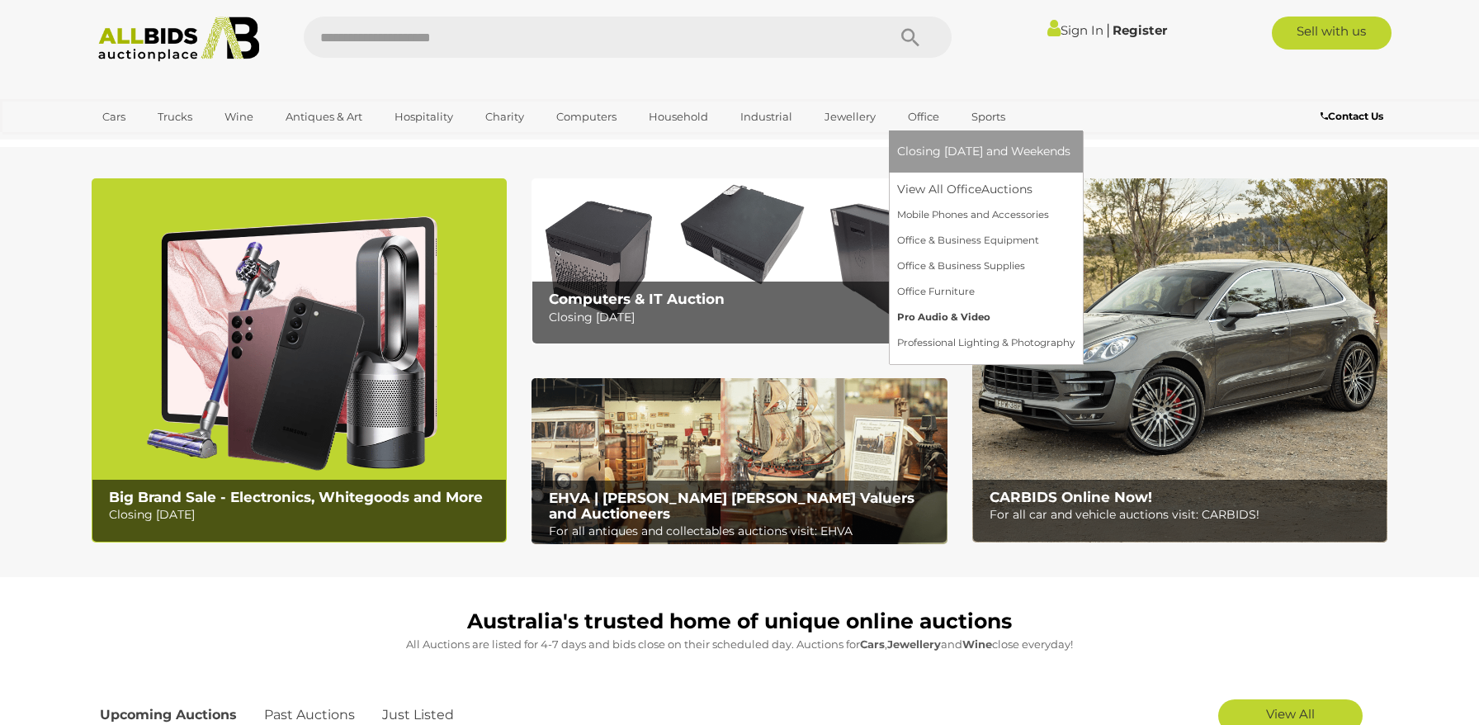
click at [931, 321] on link "Pro Audio & Video" at bounding box center [985, 318] width 177 height 26
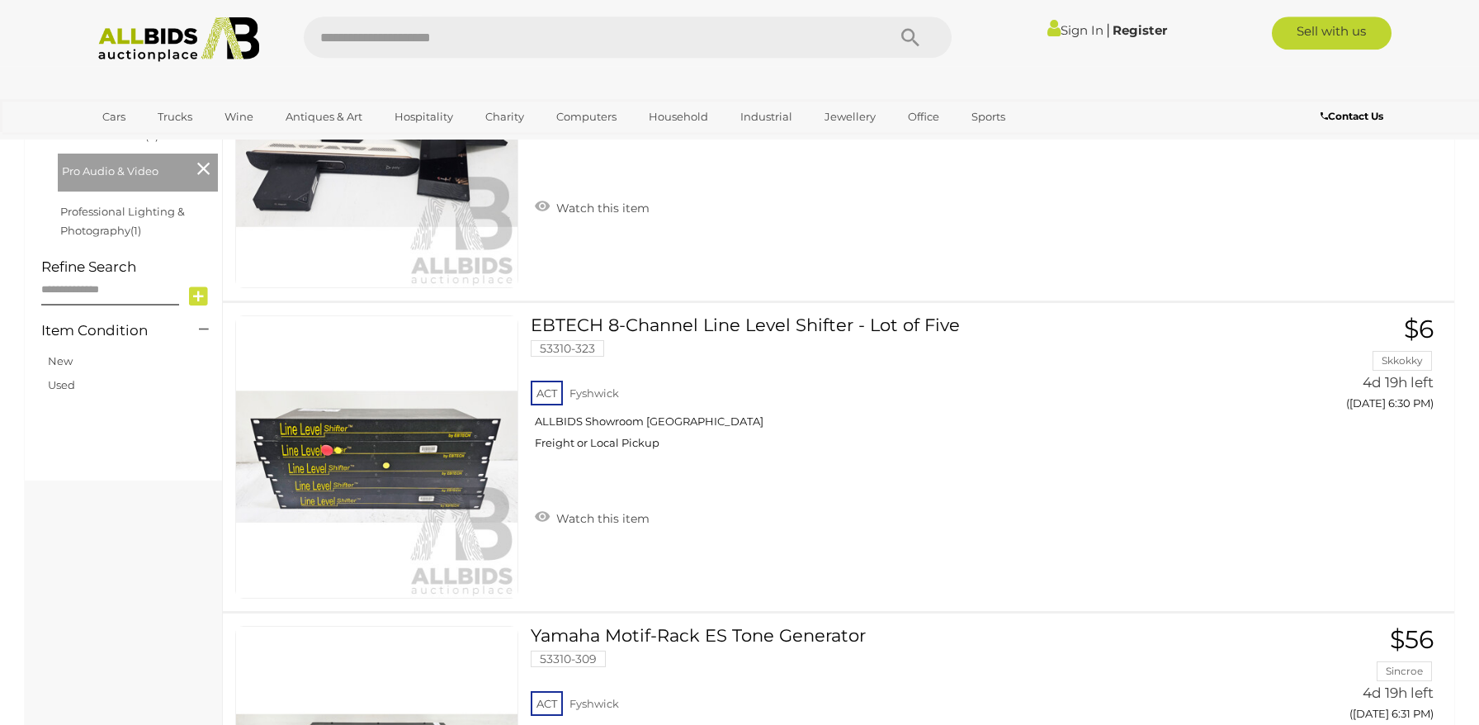
scroll to position [715, 0]
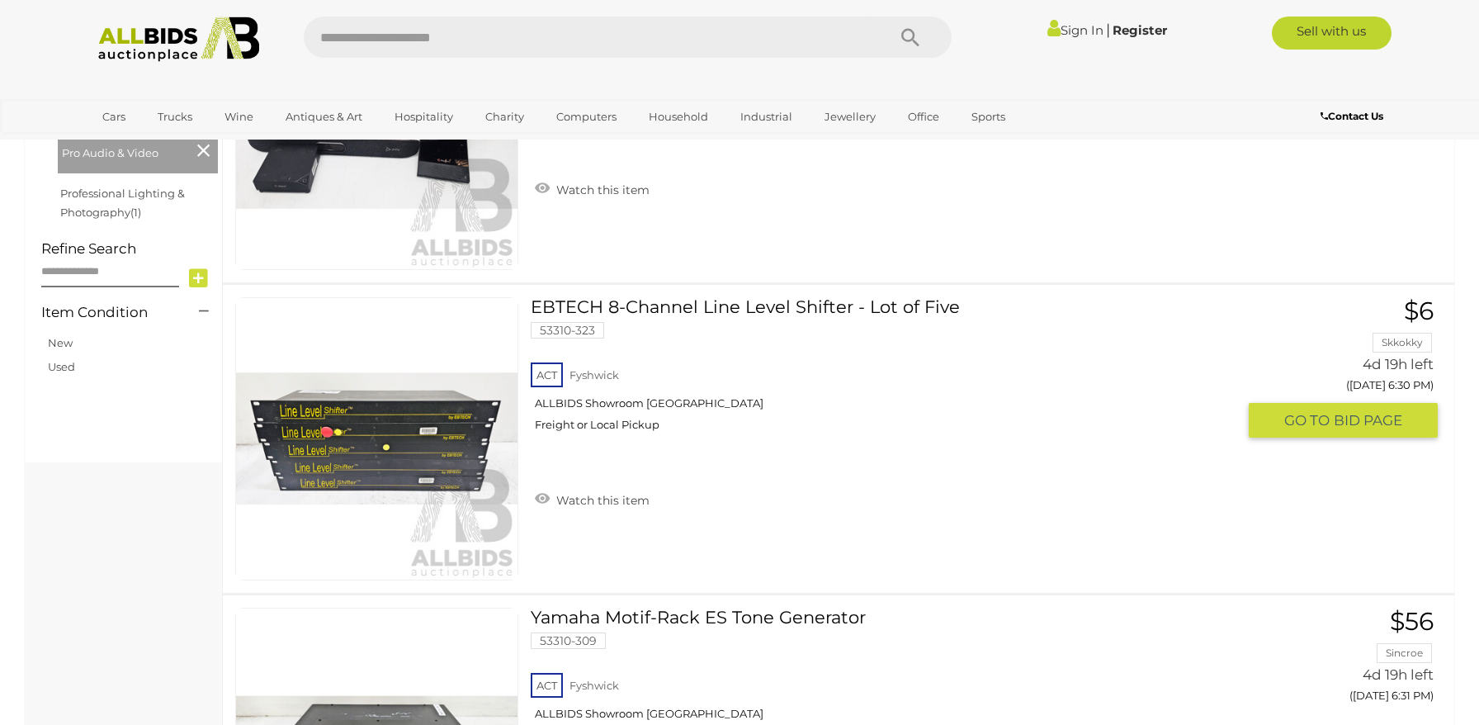
click at [342, 436] on link at bounding box center [376, 438] width 283 height 283
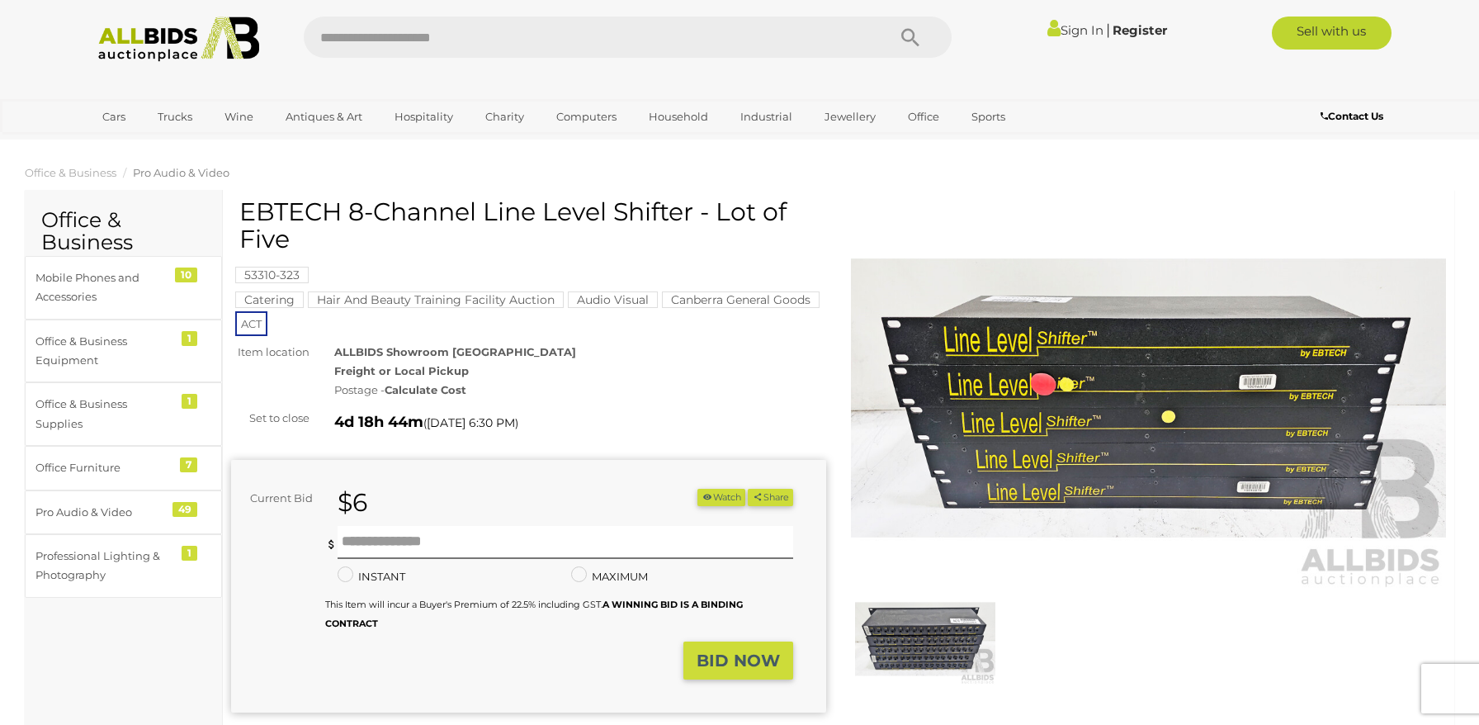
click at [1162, 460] on img at bounding box center [1148, 398] width 595 height 384
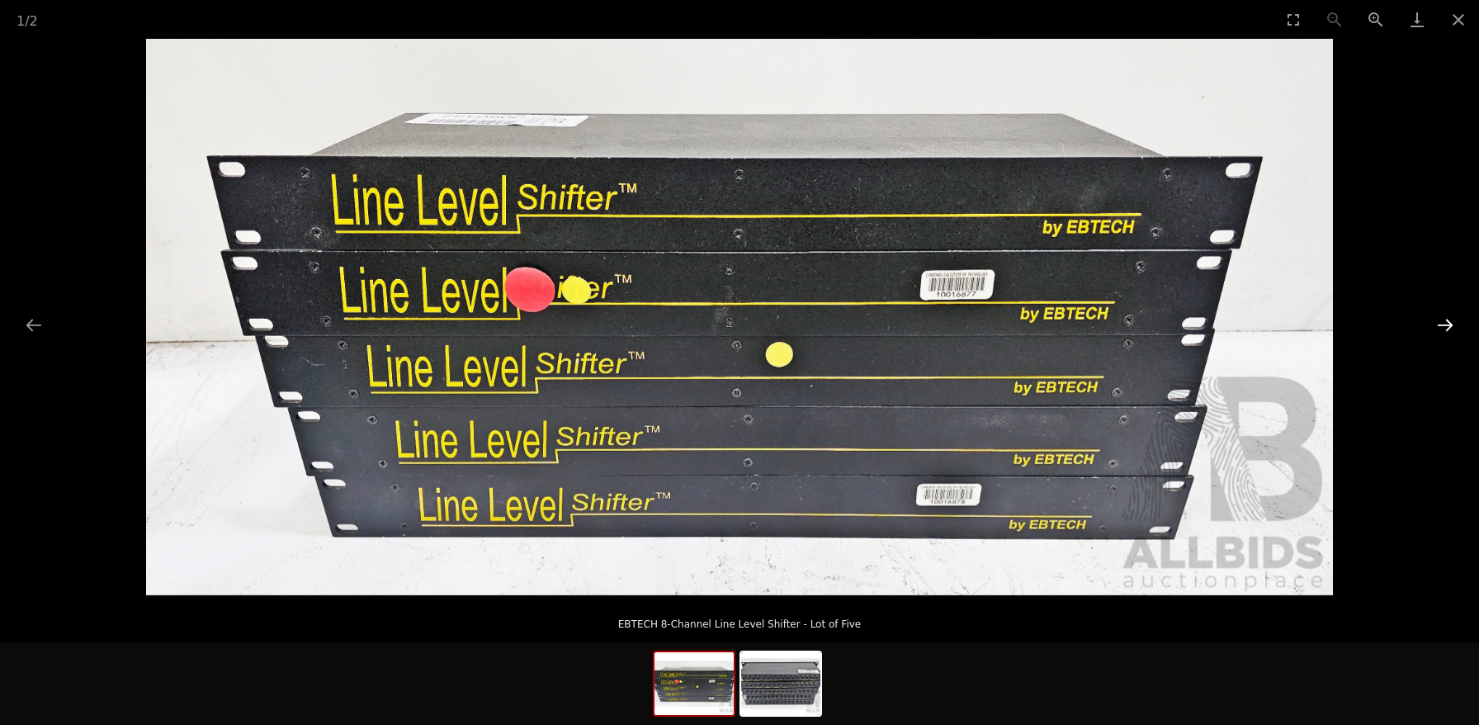
click at [1446, 322] on button "Next slide" at bounding box center [1445, 325] width 35 height 32
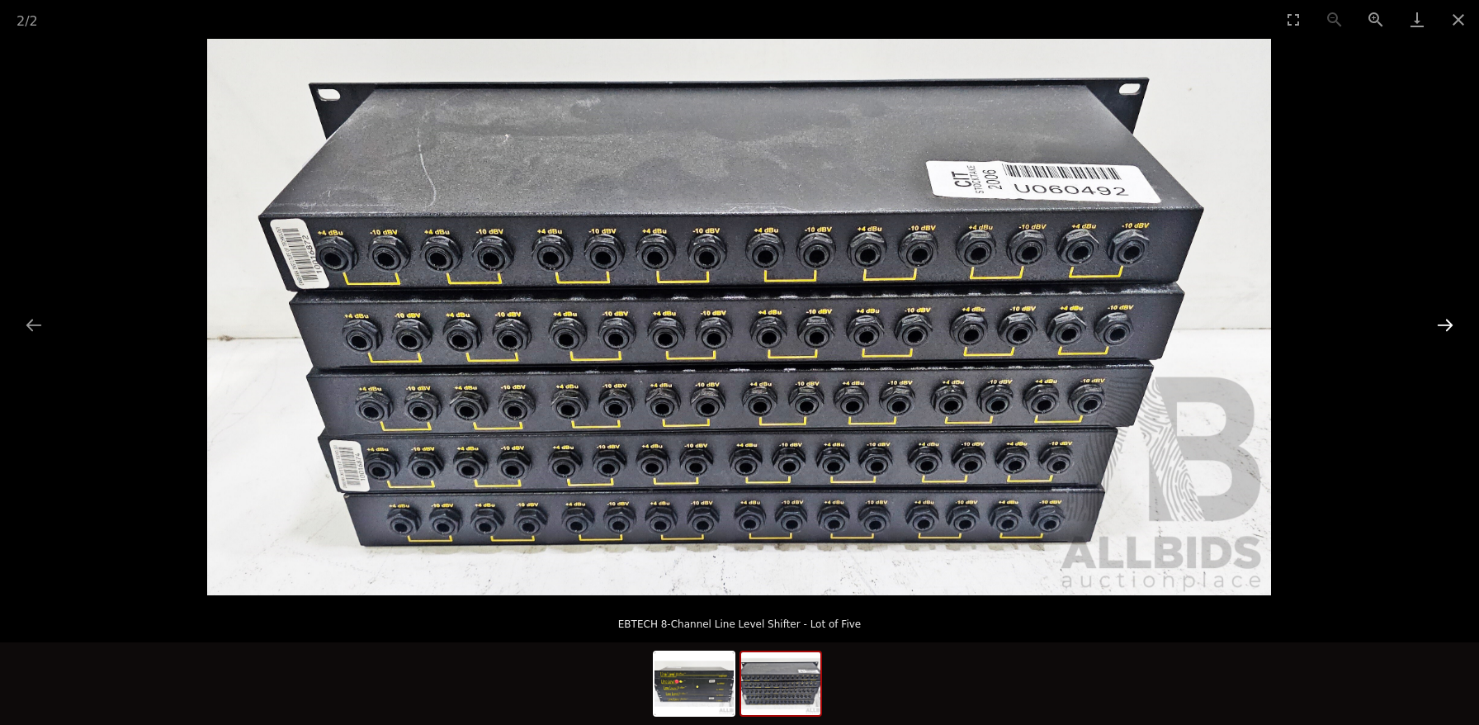
click at [1446, 322] on button "Next slide" at bounding box center [1445, 325] width 35 height 32
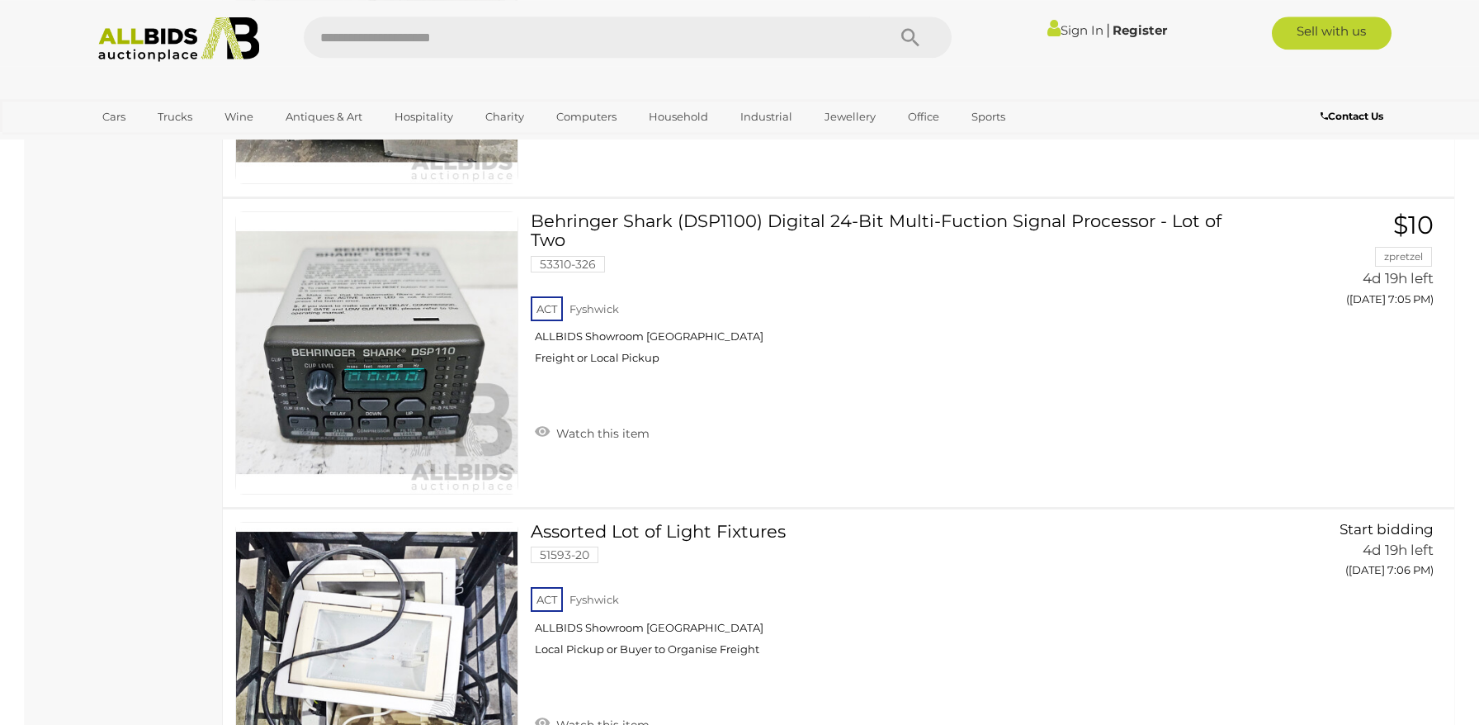
scroll to position [6111, 0]
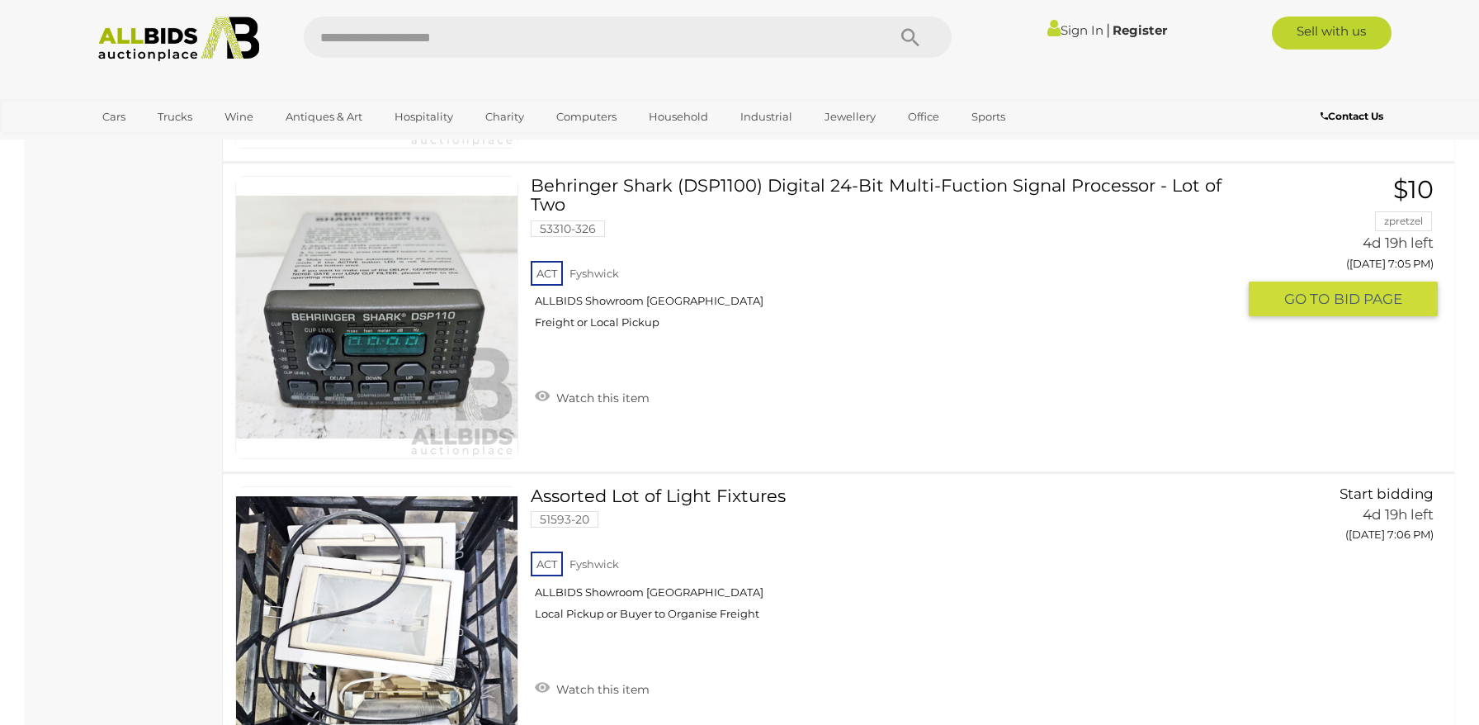
click at [381, 310] on link at bounding box center [376, 317] width 283 height 283
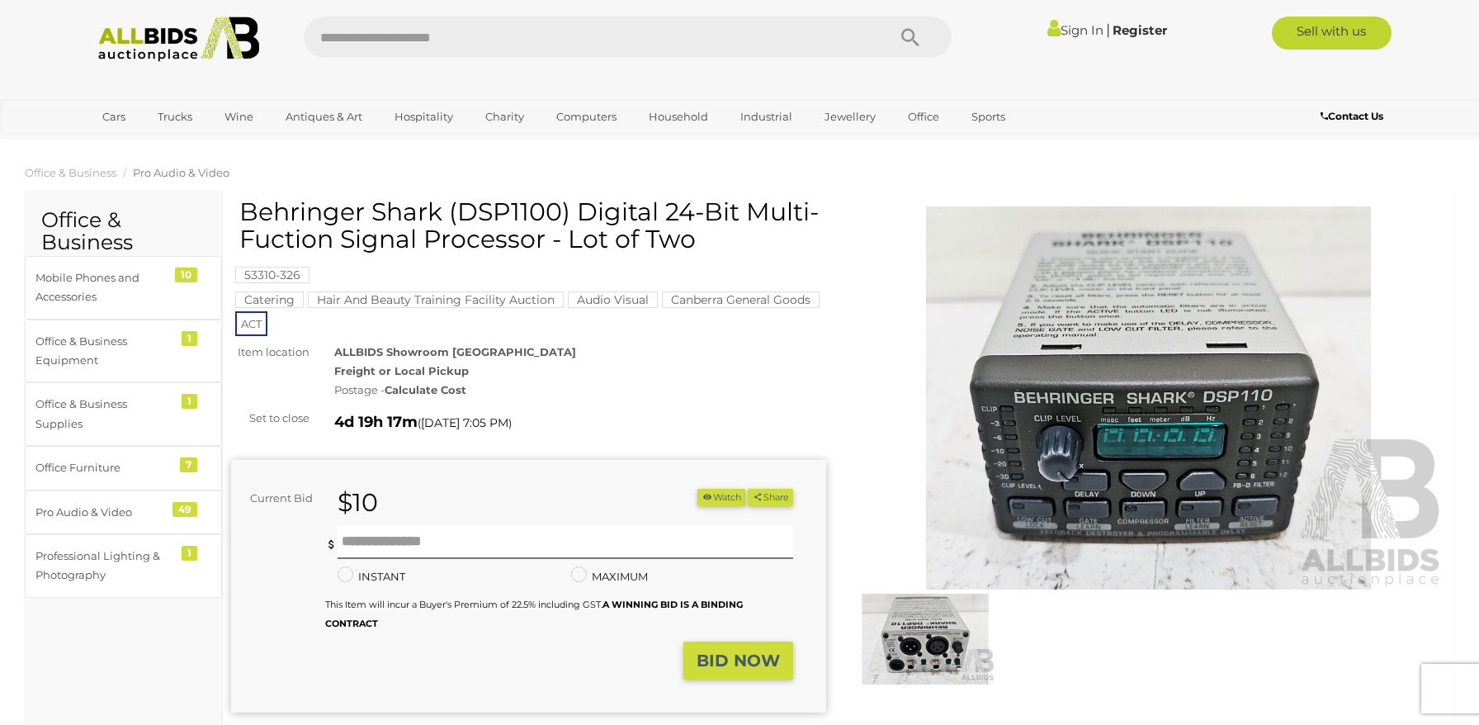
click at [1236, 459] on img at bounding box center [1148, 398] width 595 height 384
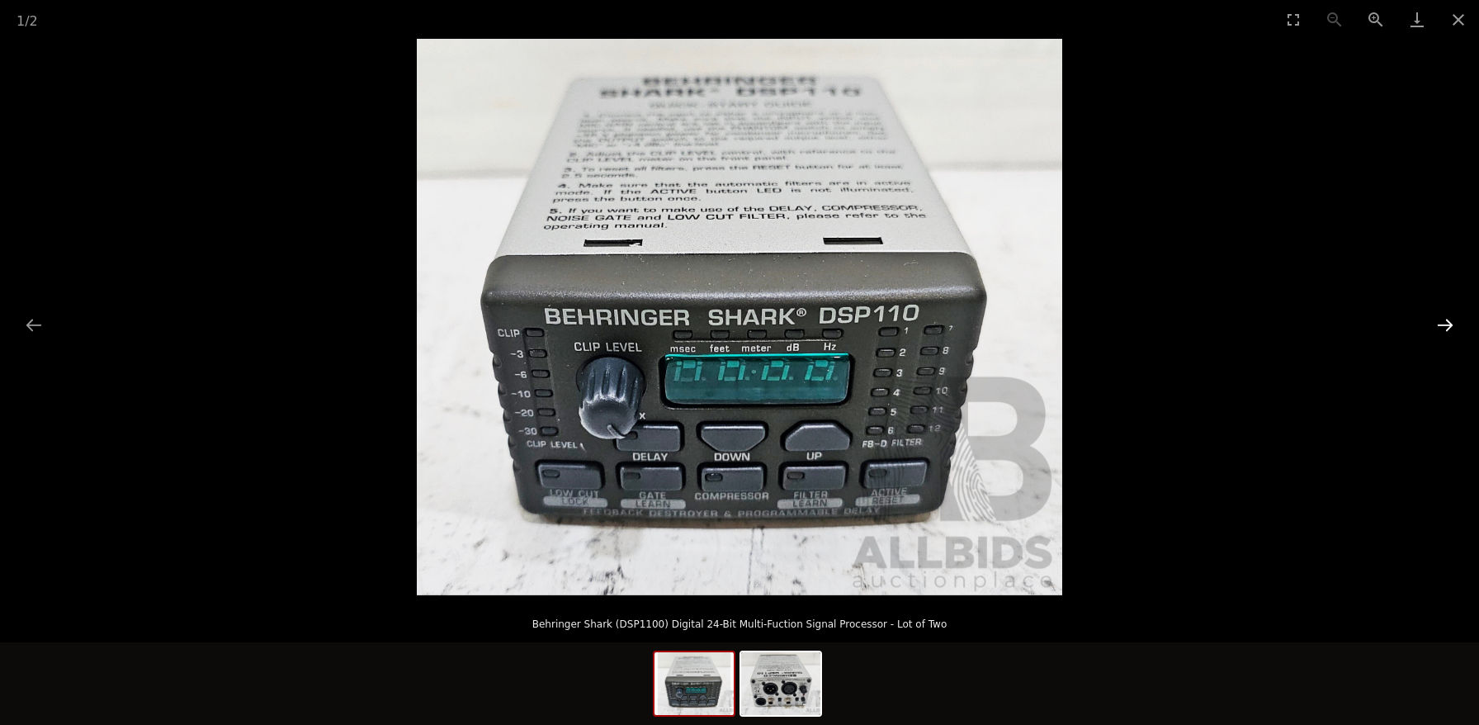
click at [1451, 323] on button "Next slide" at bounding box center [1445, 325] width 35 height 32
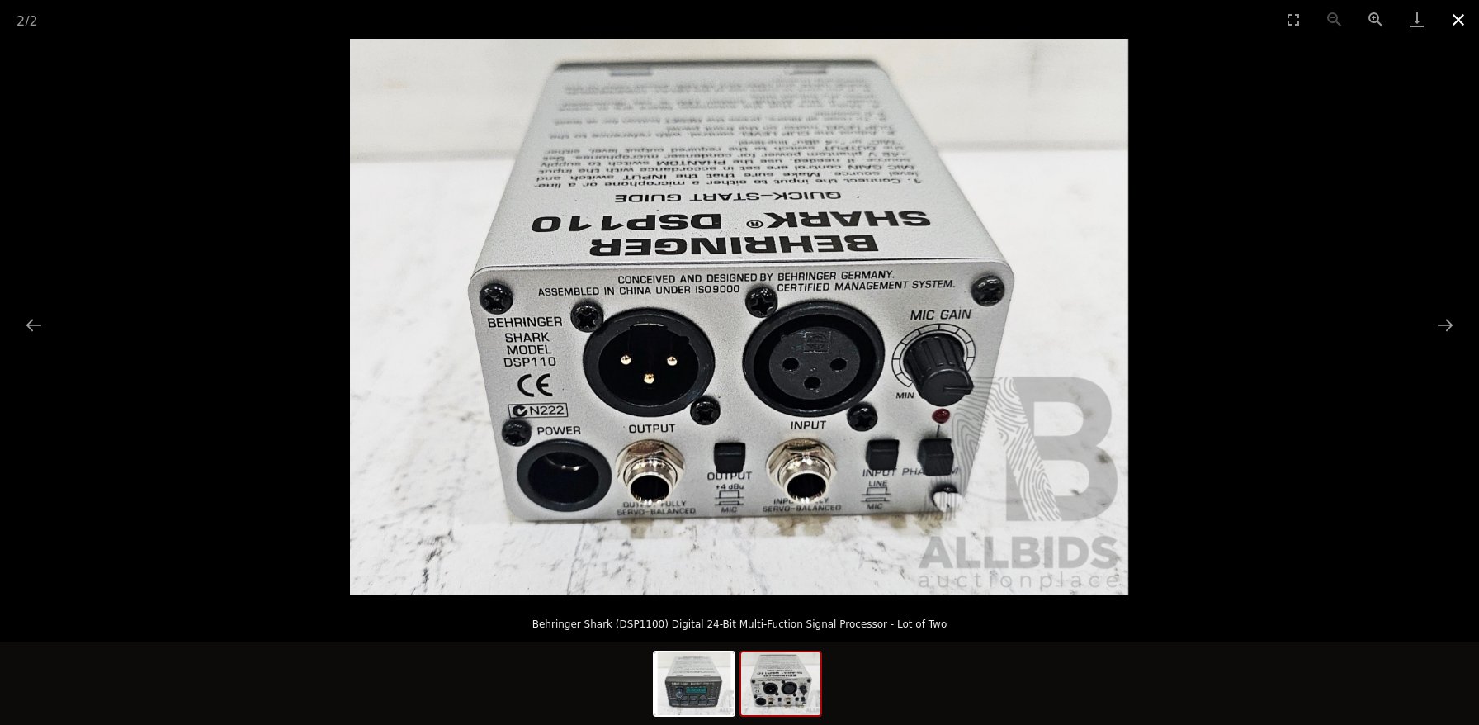
click at [1455, 17] on button "Close gallery" at bounding box center [1458, 19] width 41 height 39
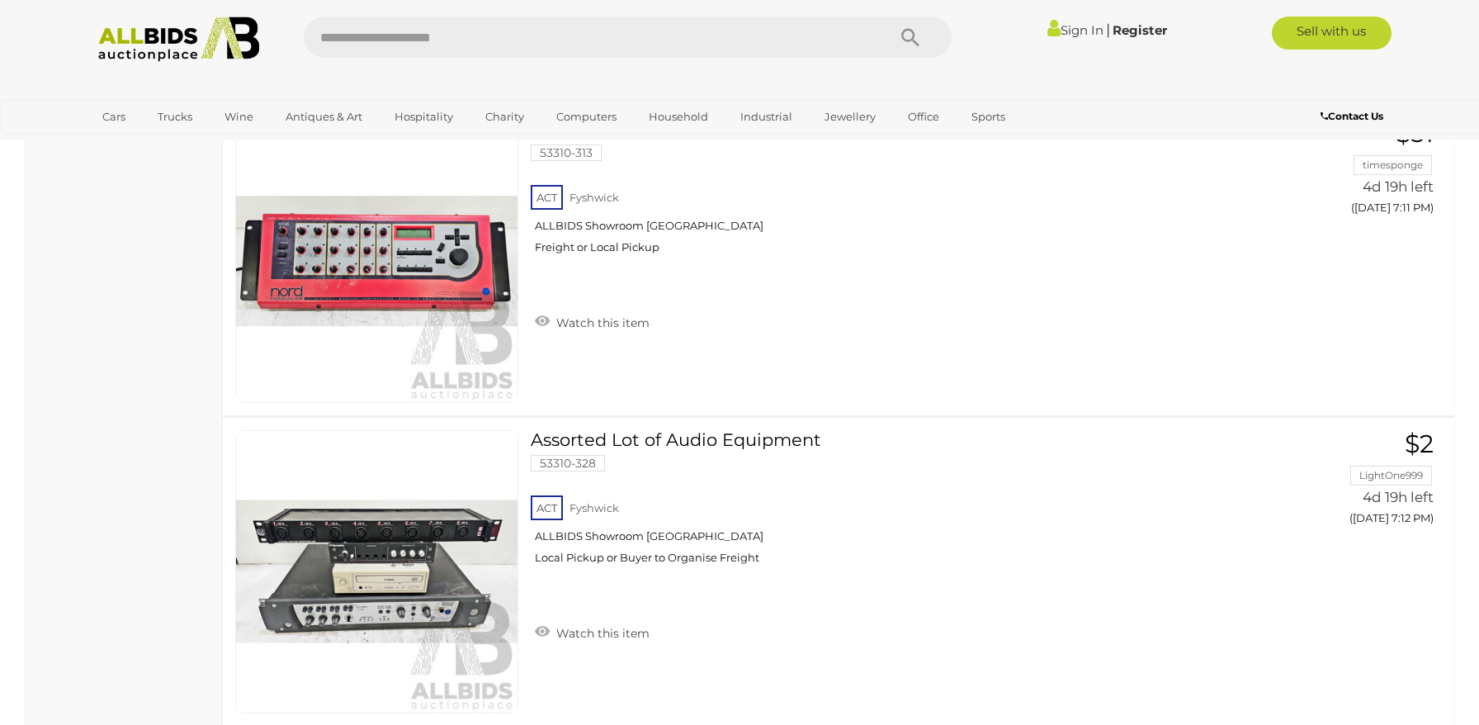
scroll to position [7879, 0]
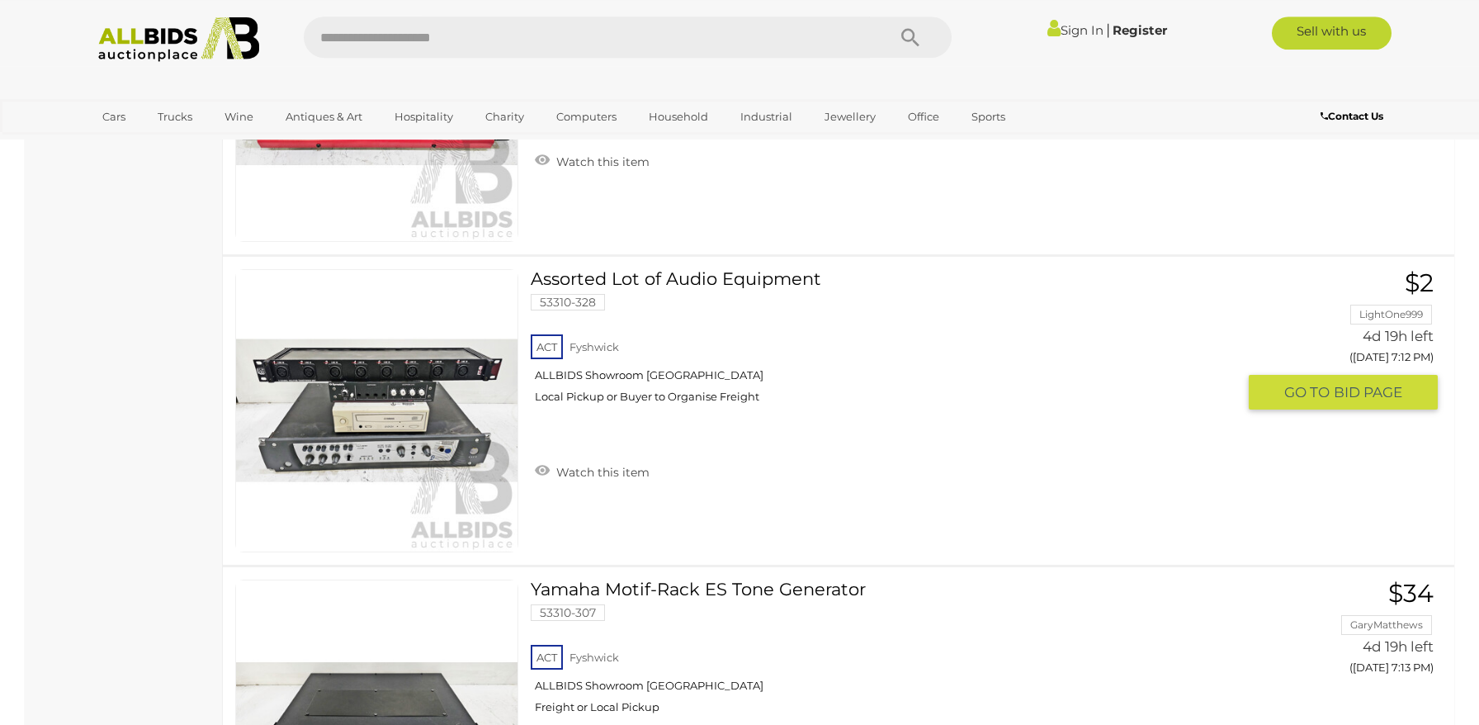
click at [350, 393] on link at bounding box center [376, 410] width 283 height 283
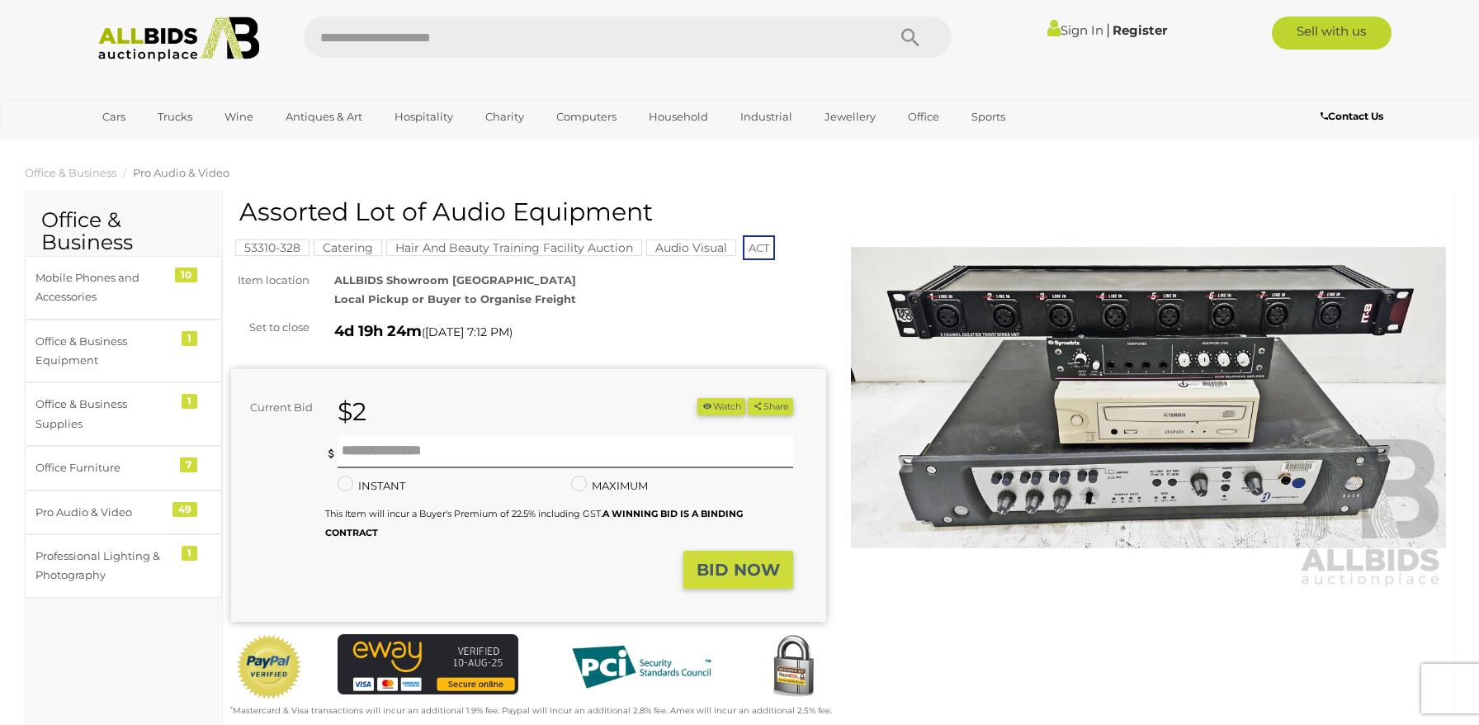
click at [1103, 329] on img at bounding box center [1148, 398] width 595 height 384
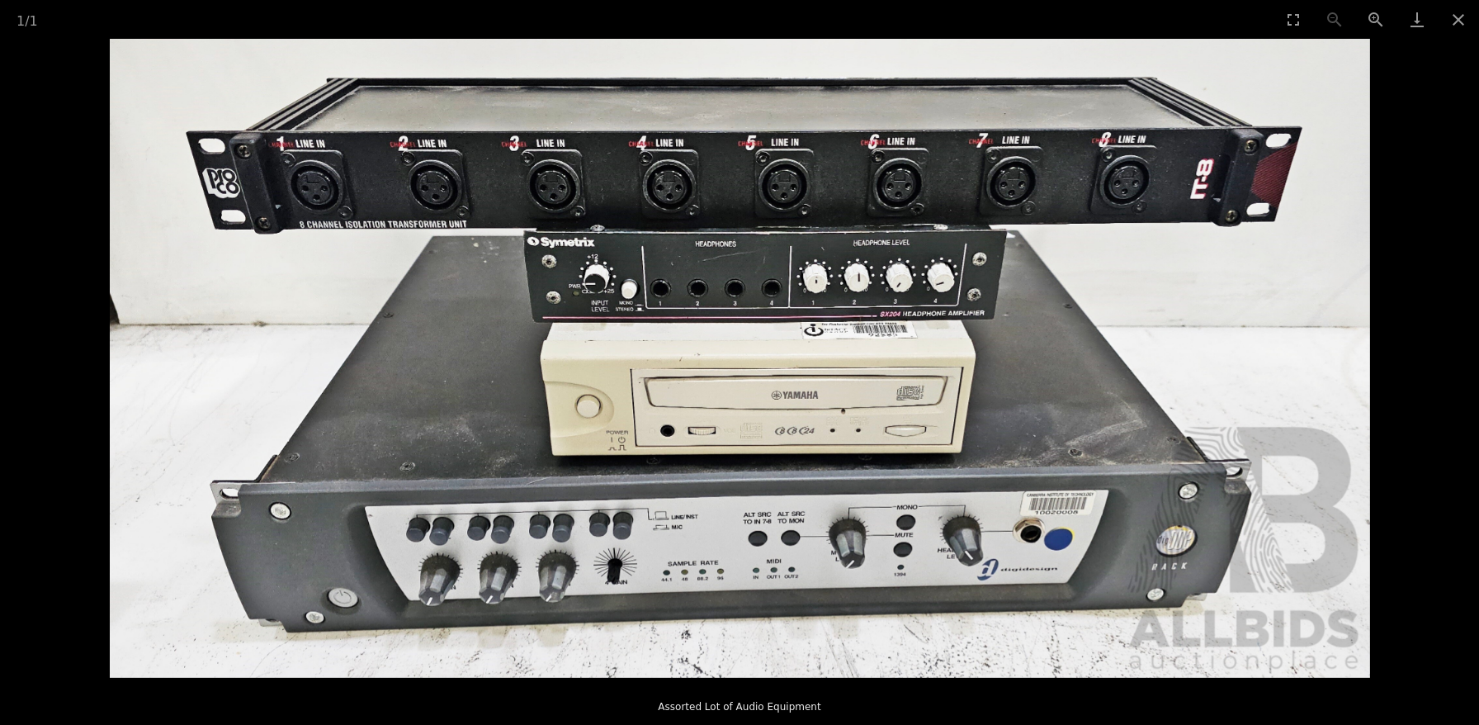
click at [1342, 356] on img at bounding box center [740, 358] width 1260 height 639
click at [2, 331] on picture at bounding box center [739, 358] width 1479 height 639
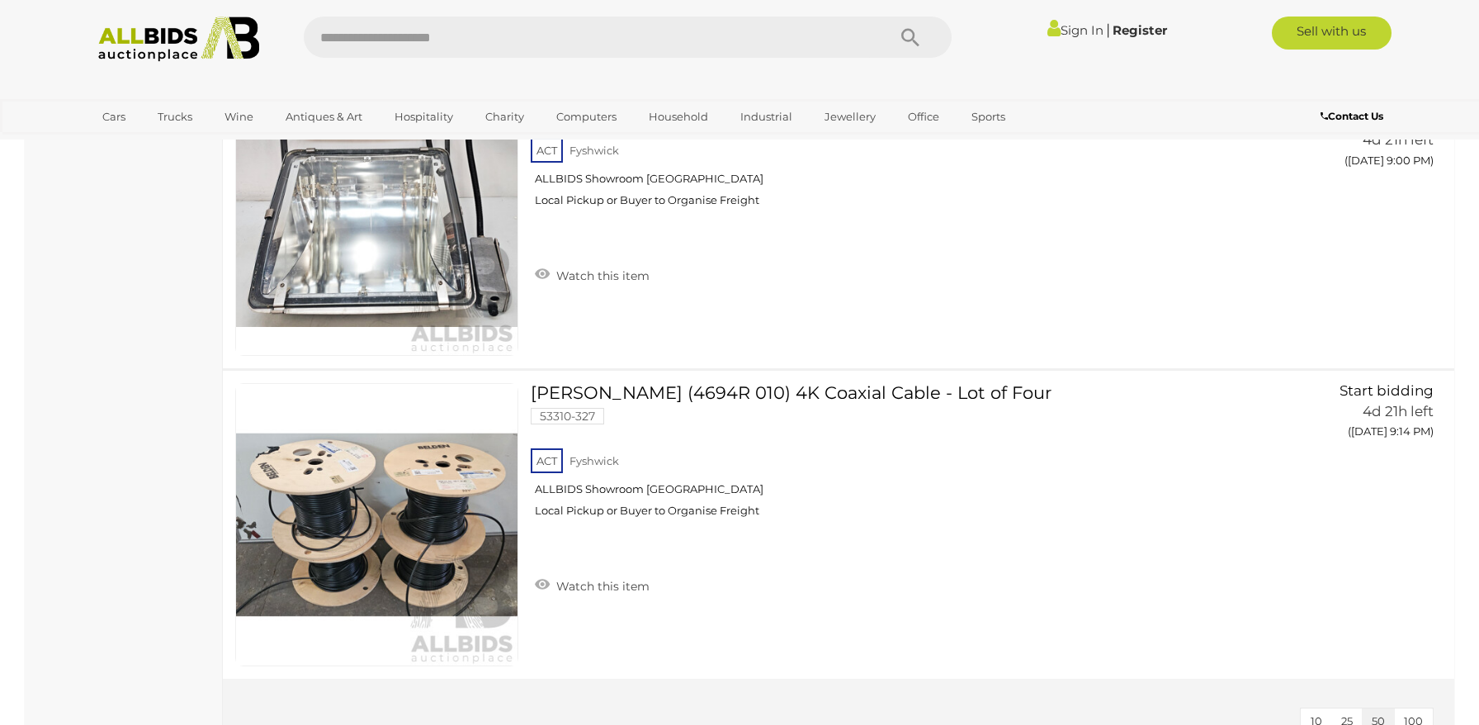
scroll to position [14956, 0]
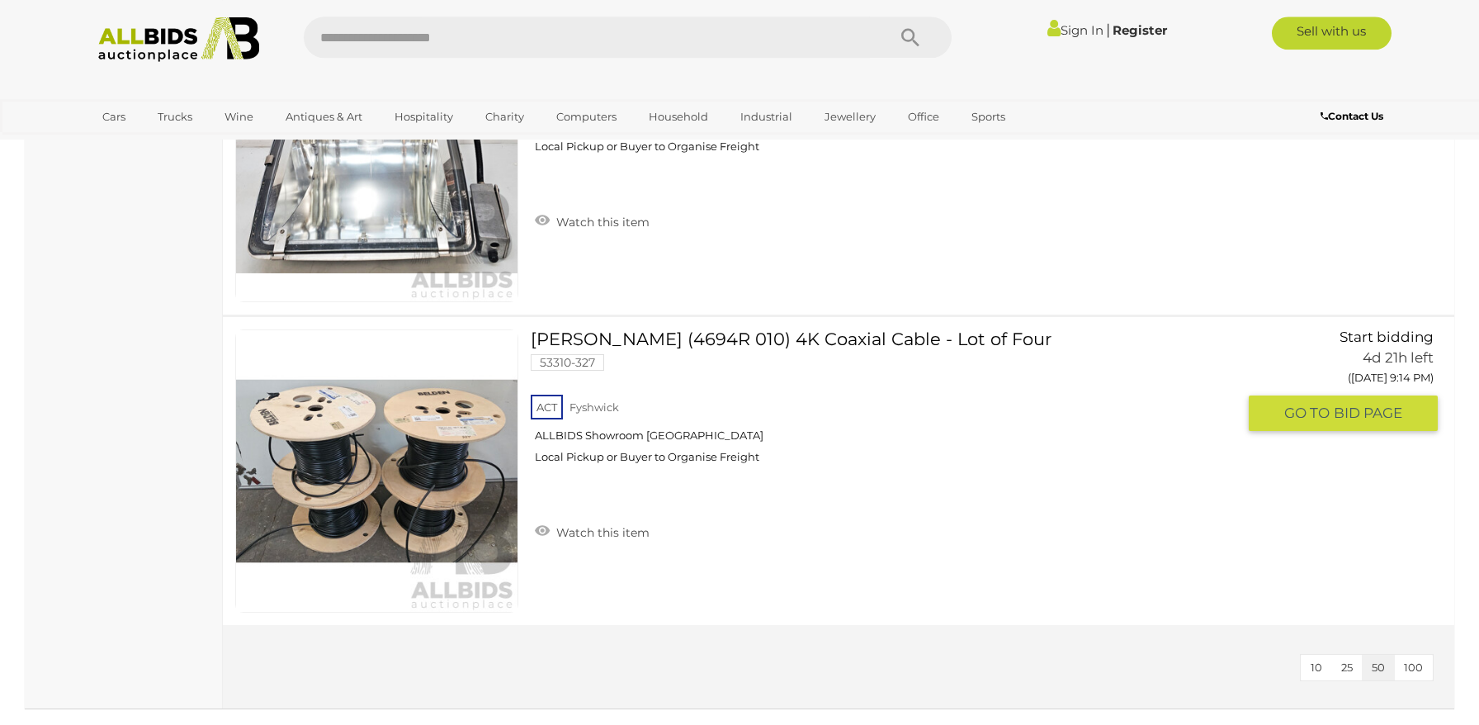
click at [427, 470] on img at bounding box center [376, 470] width 281 height 281
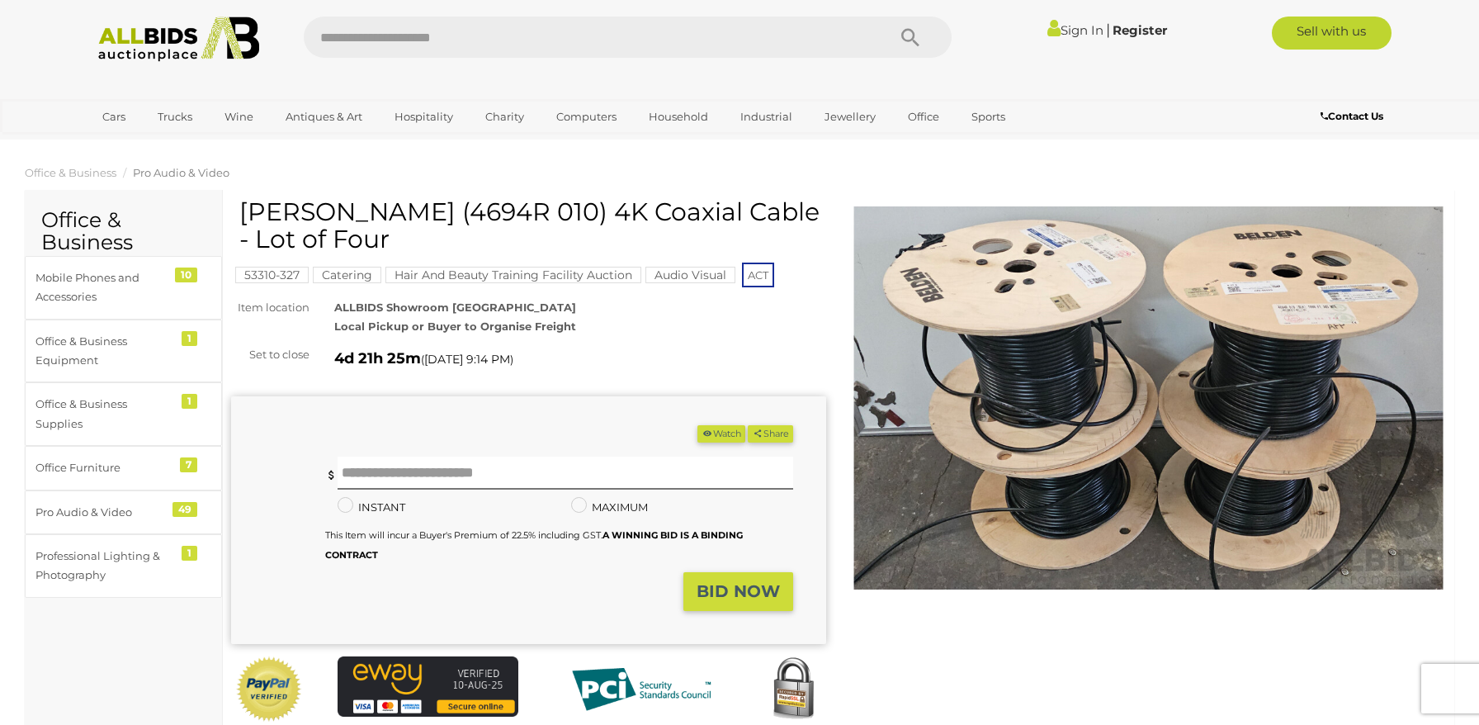
click at [1037, 402] on img at bounding box center [1148, 398] width 595 height 384
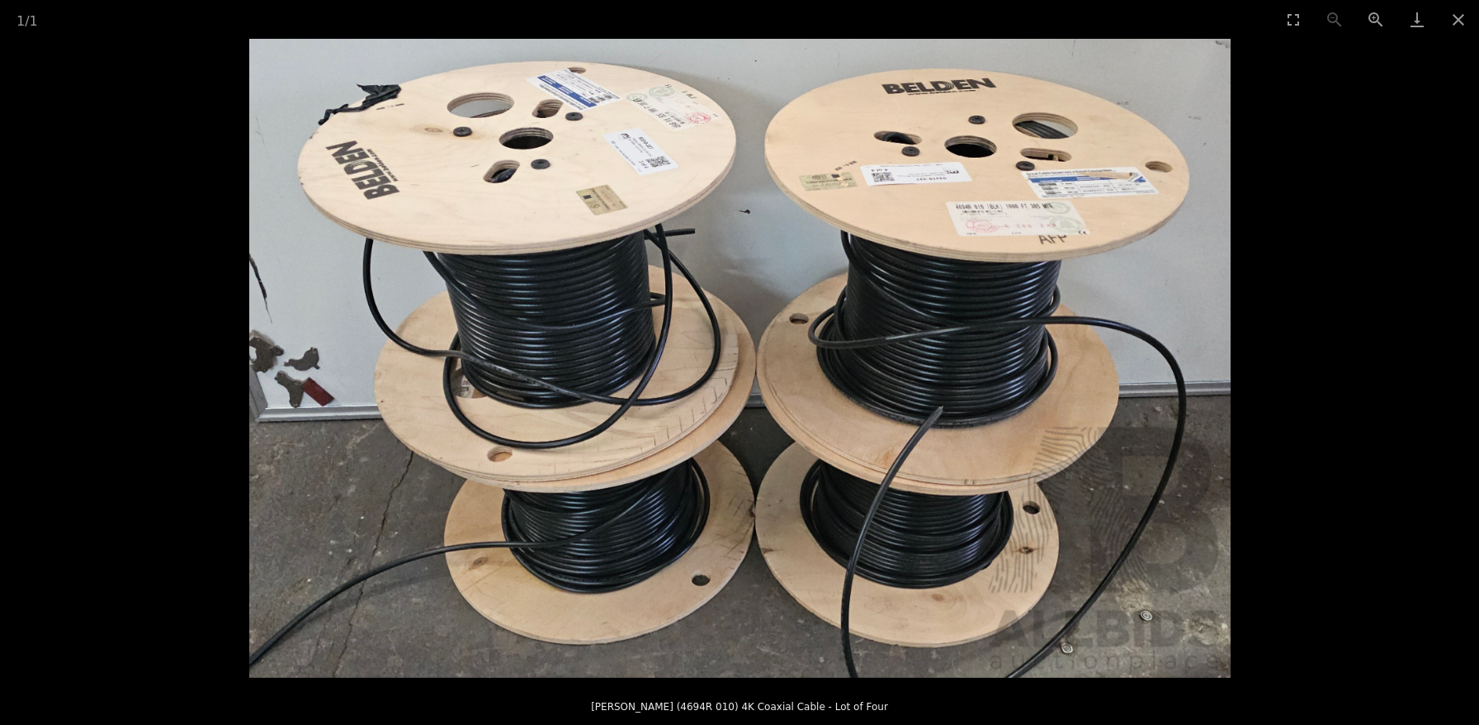
click at [706, 397] on img at bounding box center [739, 358] width 981 height 639
click at [1453, 17] on button "Close gallery" at bounding box center [1458, 19] width 41 height 39
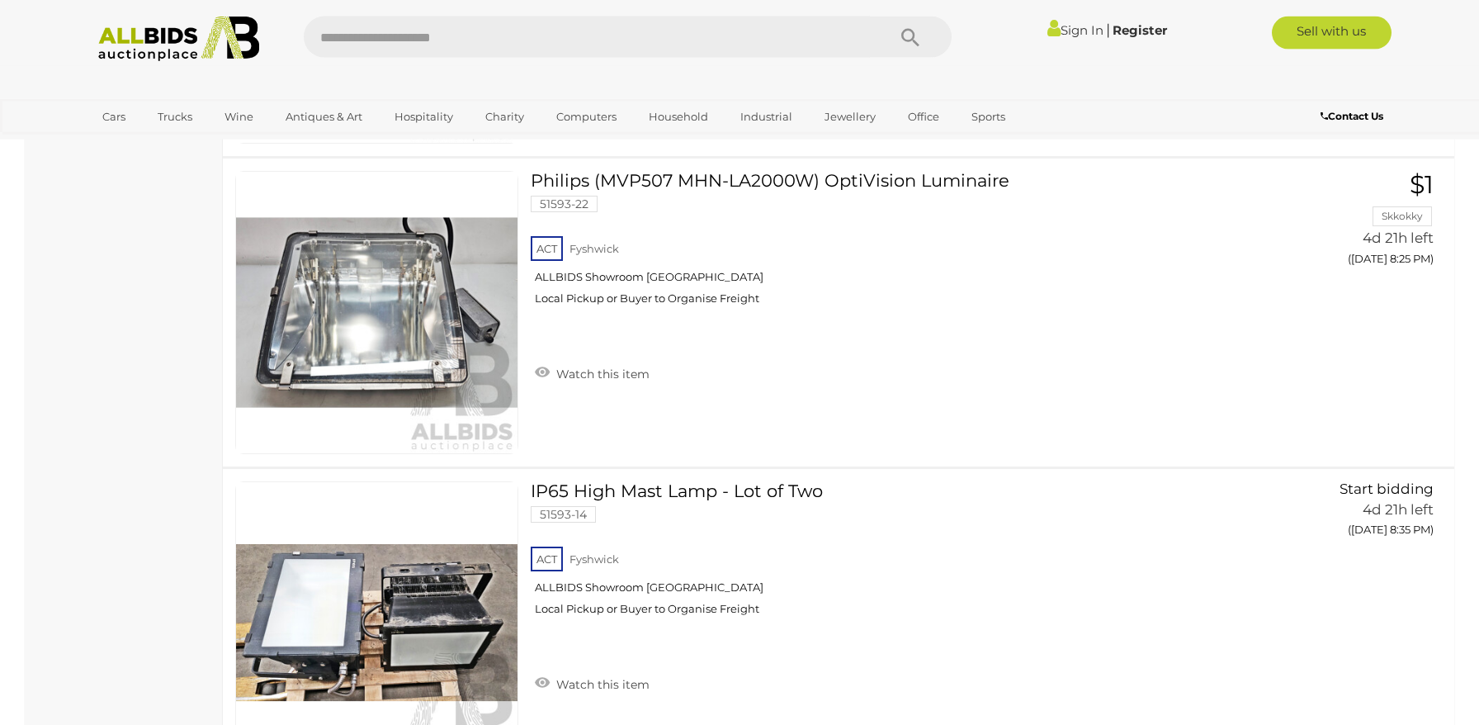
scroll to position [13505, 0]
